Goal: Find specific page/section: Find specific page/section

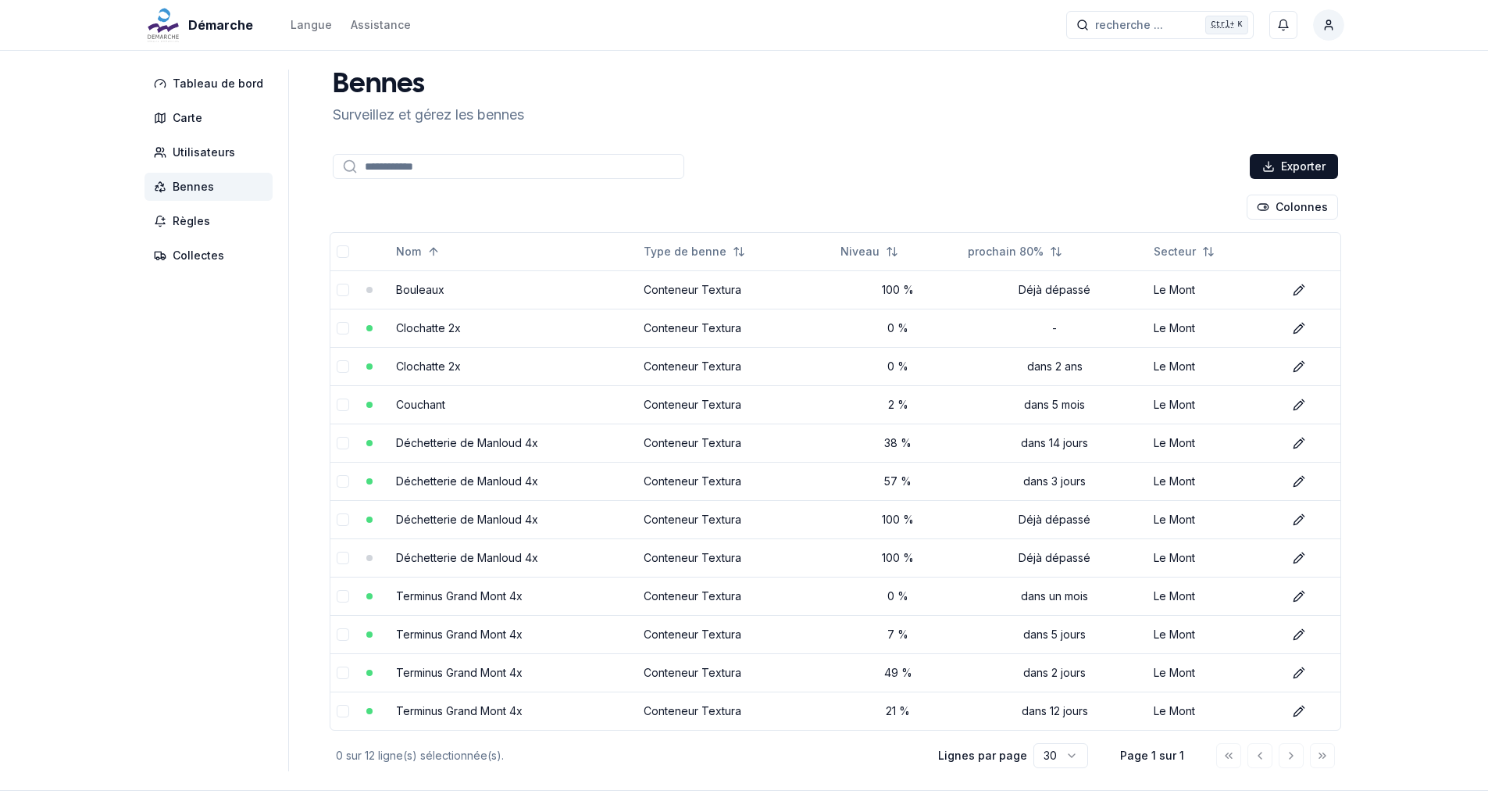
click at [1383, 473] on div "Démarche Langue Assistance recherche ... recherche ... Ctrl+ K [PERSON_NAME] Ta…" at bounding box center [744, 433] width 1488 height 866
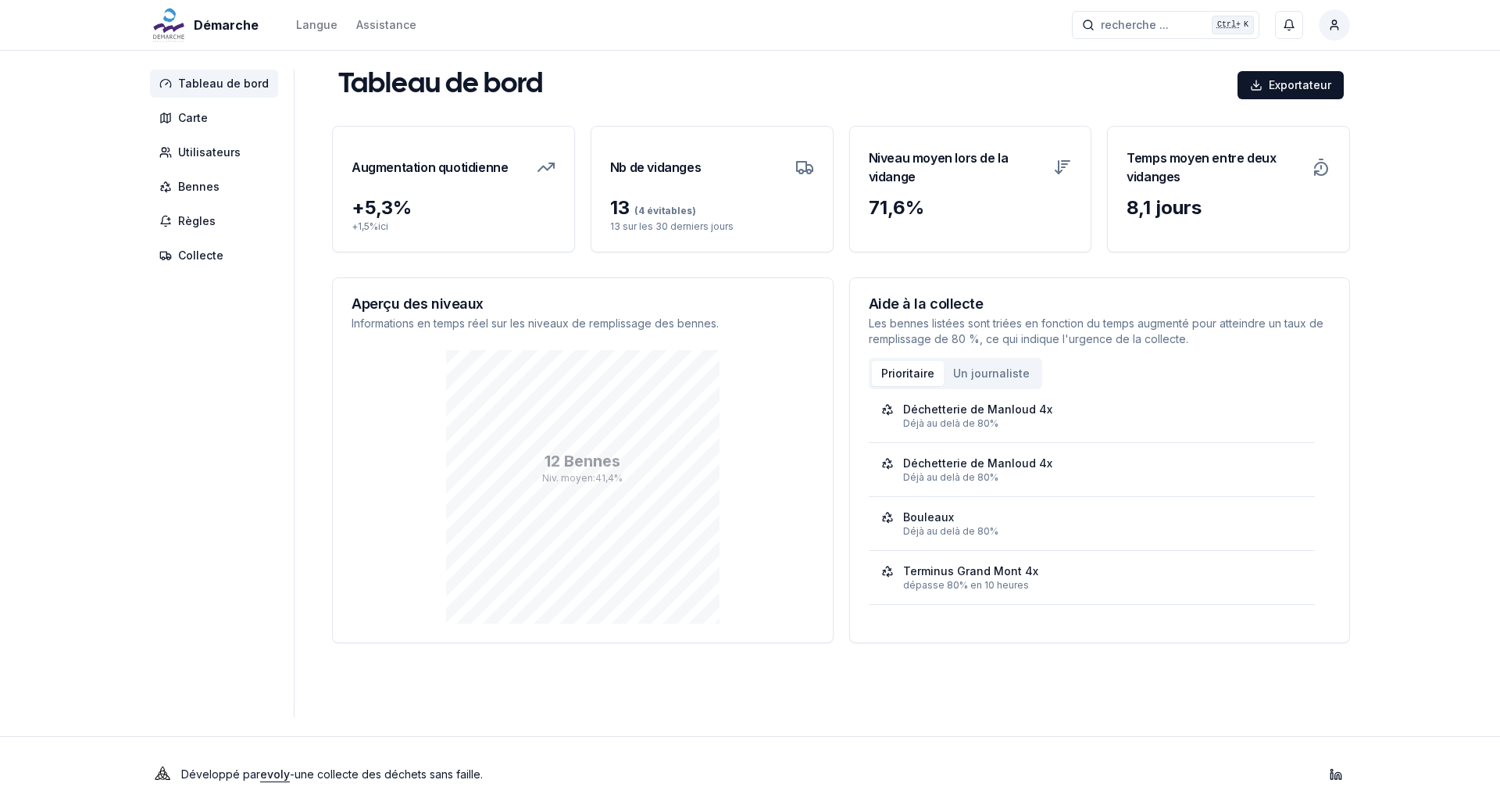
click at [245, 392] on aside "Tableau de bord Carte Utilisateurs Bennes Règles Collecte" at bounding box center [222, 393] width 144 height 647
click at [203, 187] on font "Bennes" at bounding box center [199, 186] width 42 height 13
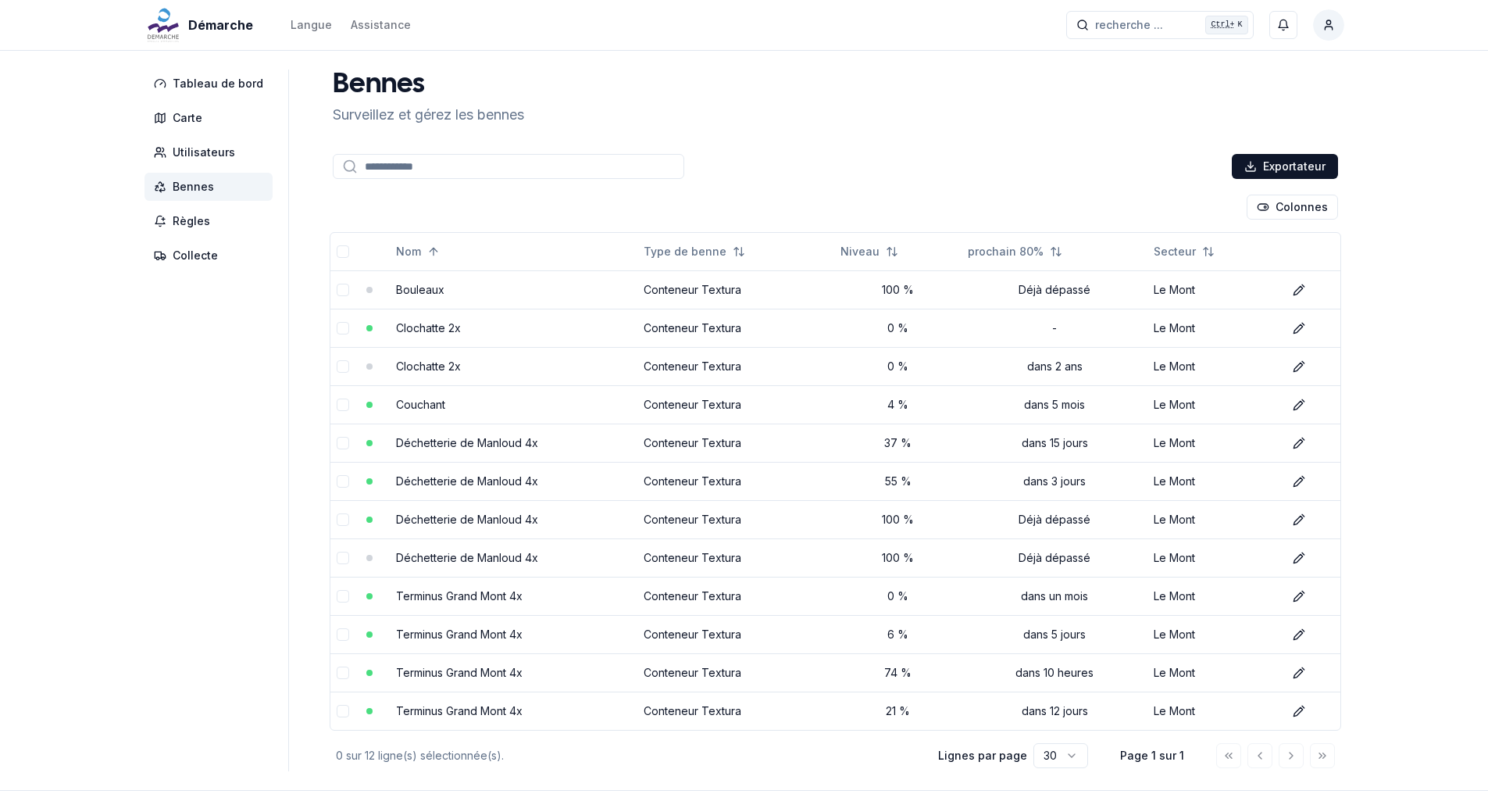
scroll to position [54, 0]
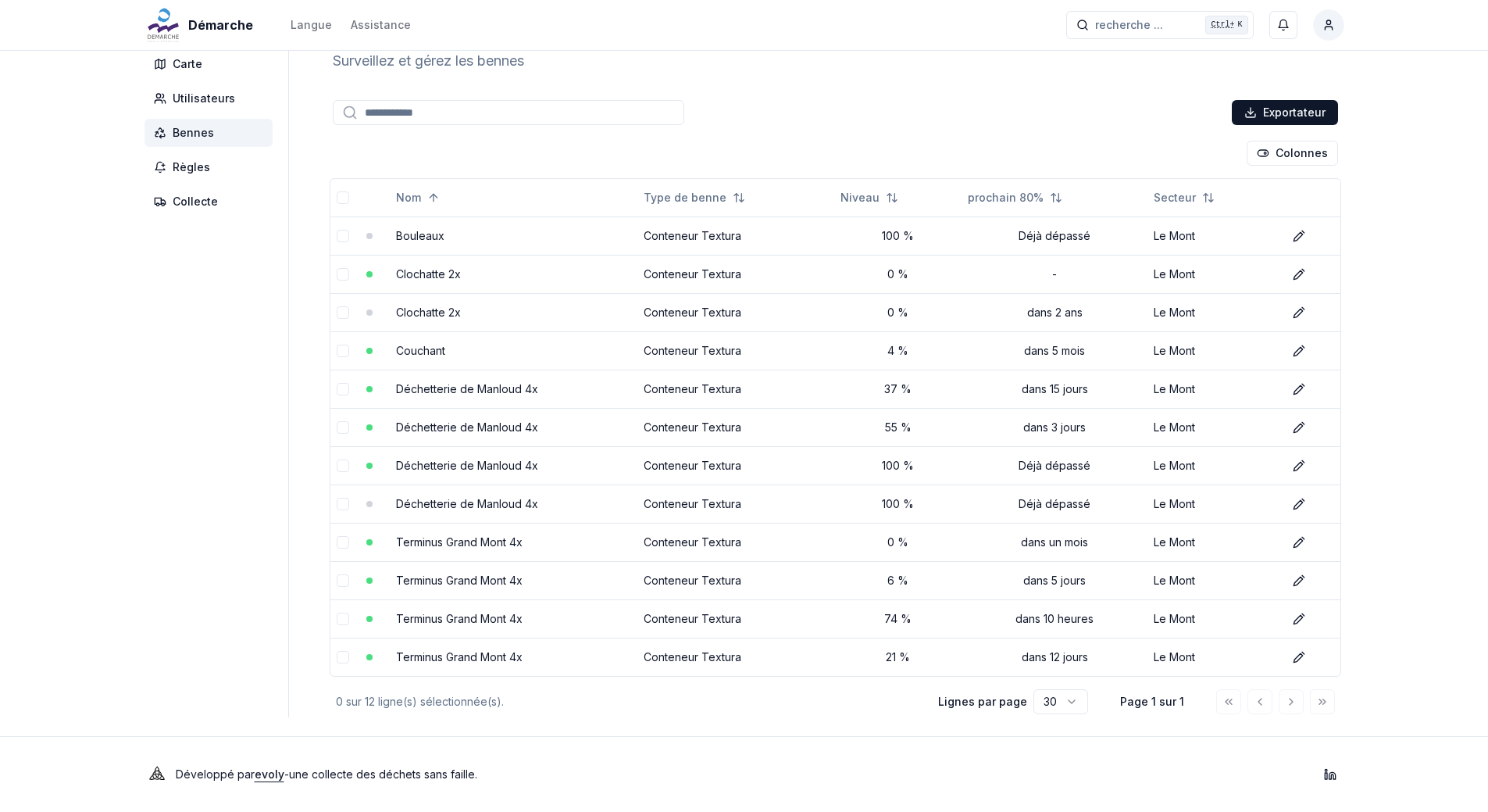
click at [750, 129] on div "Exportateur Colonnes Nom Type de benne Niveau prochain 80% Secteur Bouleaux Con…" at bounding box center [835, 407] width 1018 height 621
click at [141, 473] on div "Tableau de bord Carte Utilisateurs Bennes Règles Collecte Bennes Surveillez et …" at bounding box center [744, 366] width 1250 height 702
